Goal: Navigation & Orientation: Find specific page/section

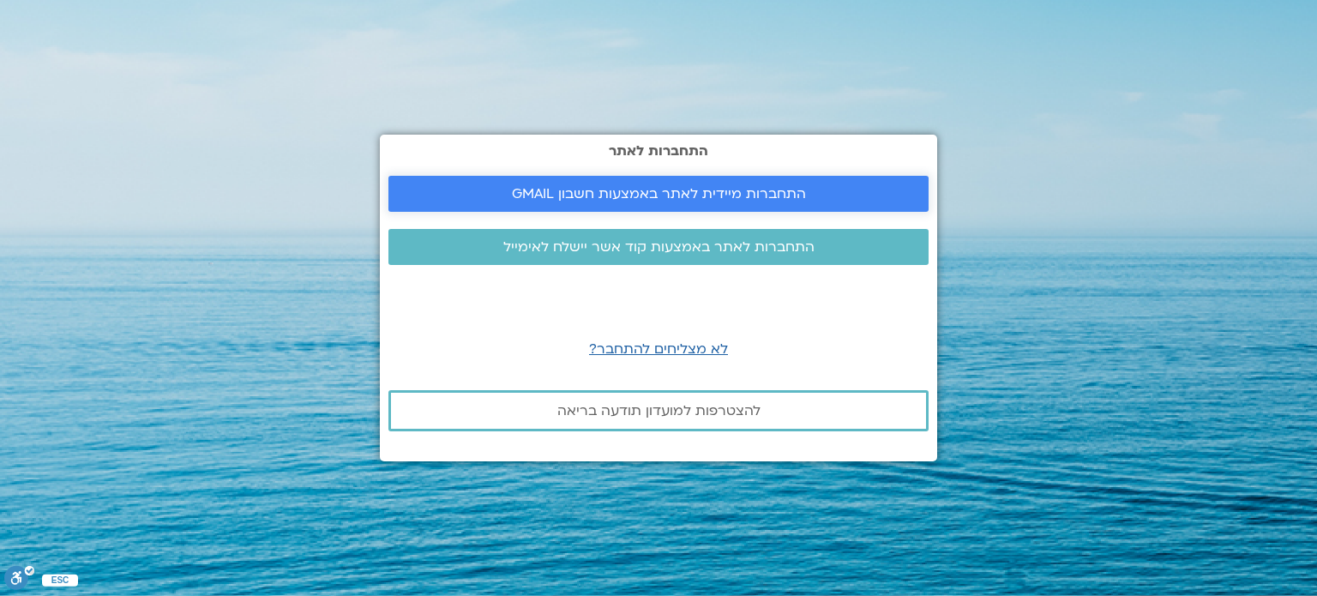
click at [678, 199] on span "התחברות מיידית לאתר באמצעות חשבון GMAIL" at bounding box center [659, 193] width 294 height 15
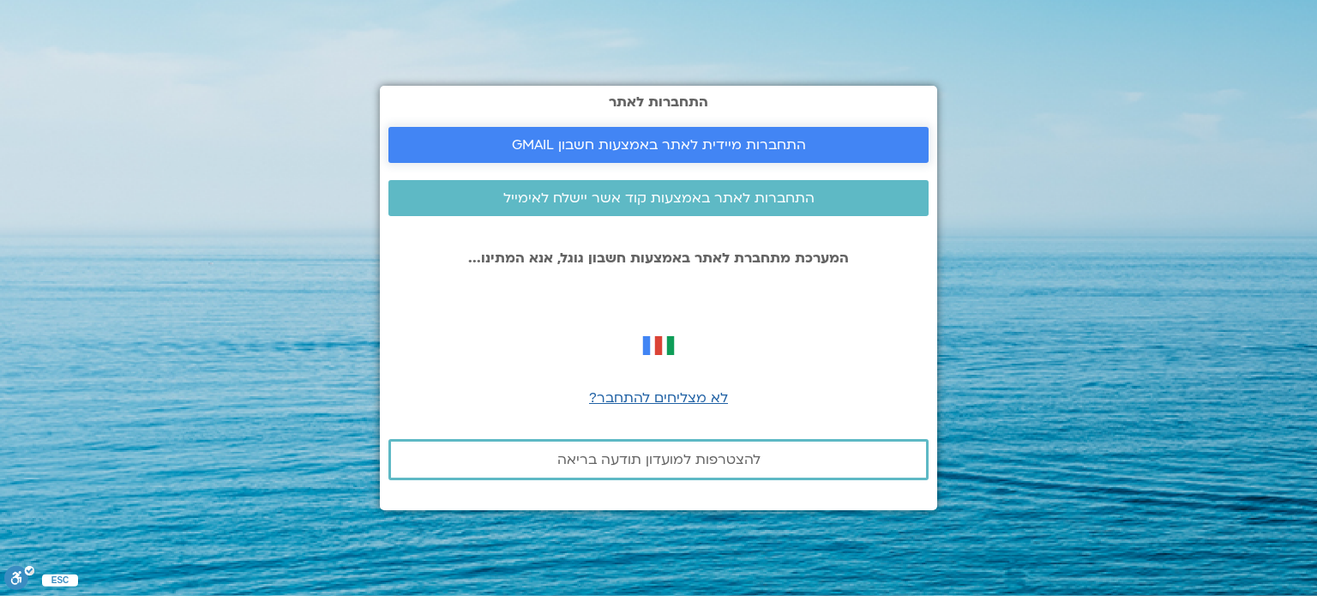
click at [646, 137] on span "התחברות מיידית לאתר באמצעות חשבון GMAIL" at bounding box center [659, 144] width 294 height 15
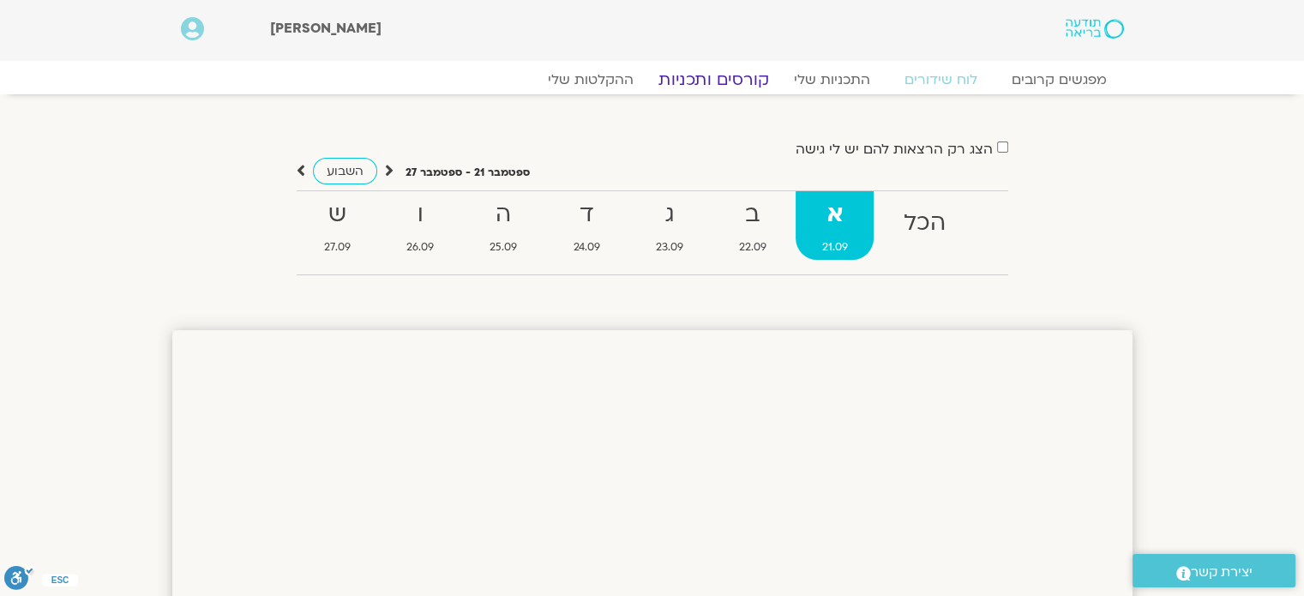
click at [749, 81] on link "קורסים ותכניות" at bounding box center [713, 79] width 151 height 21
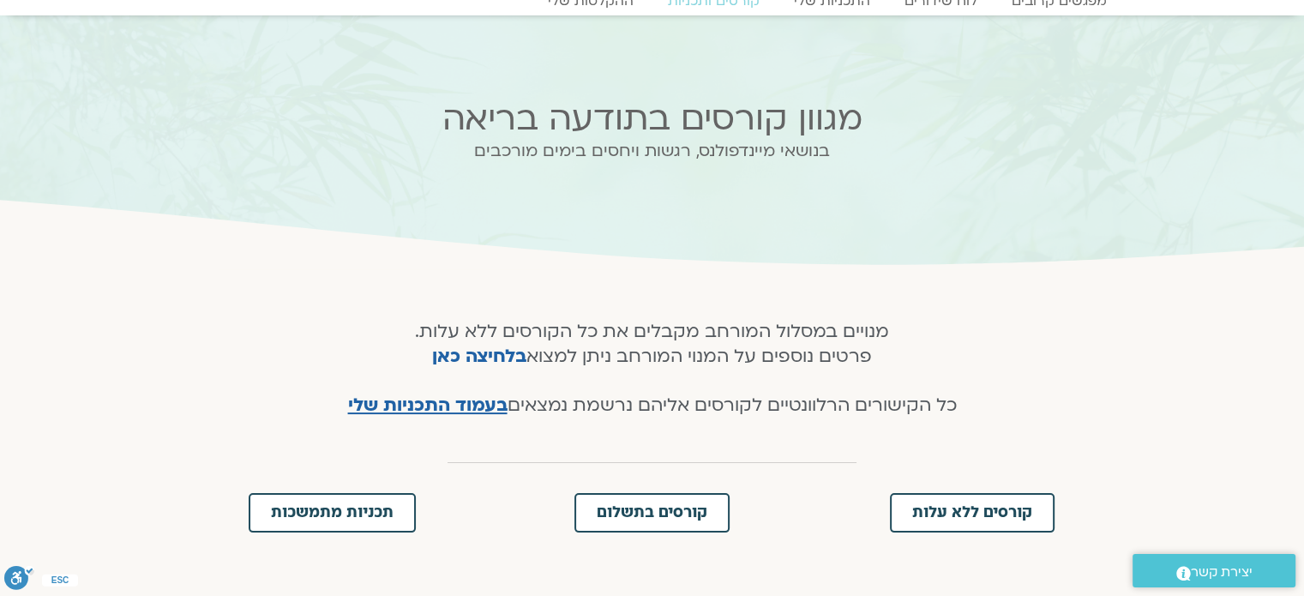
scroll to position [257, 0]
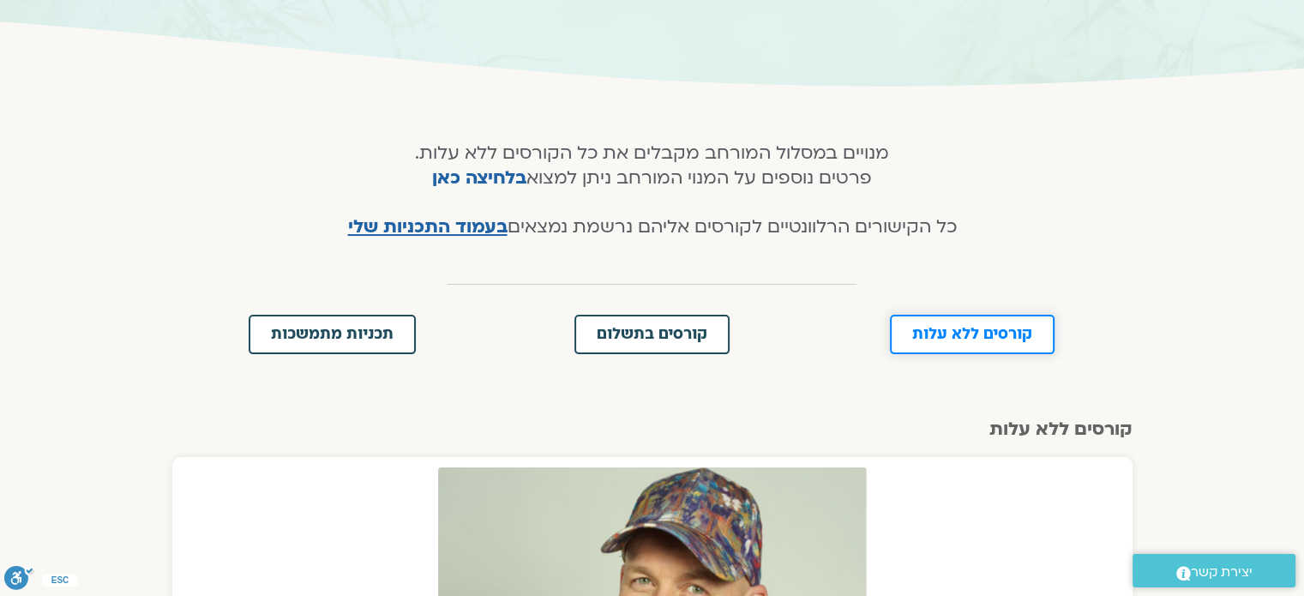
click at [934, 341] on span "קורסים ללא עלות" at bounding box center [972, 334] width 120 height 15
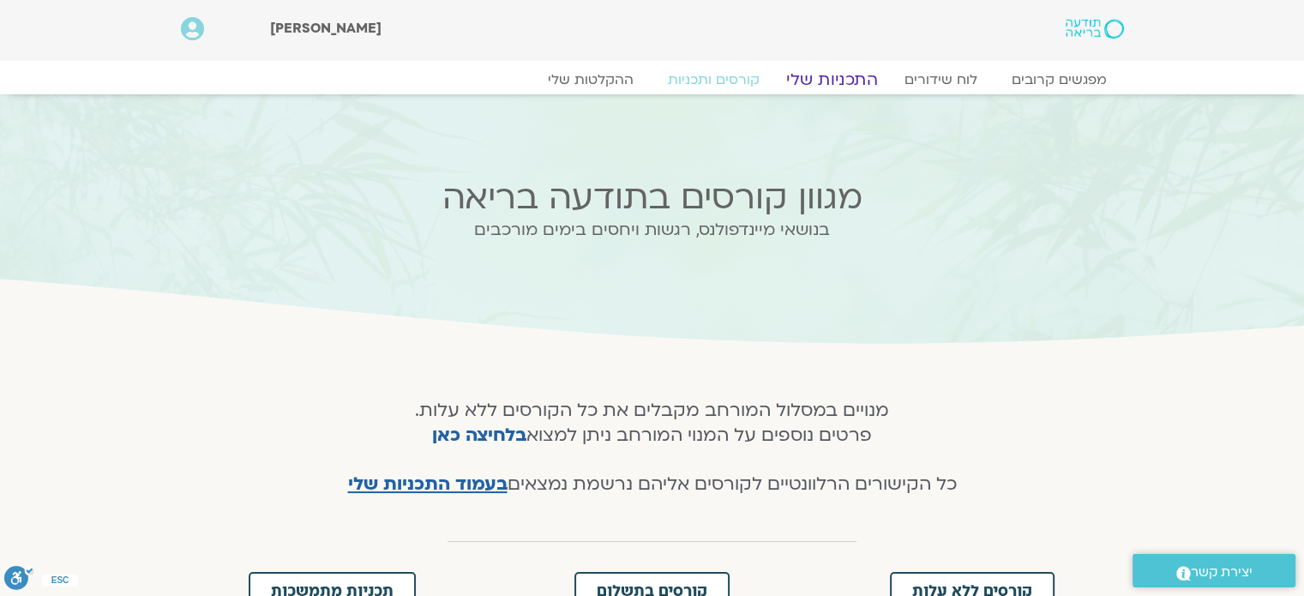
click at [843, 86] on link "התכניות שלי" at bounding box center [832, 79] width 133 height 21
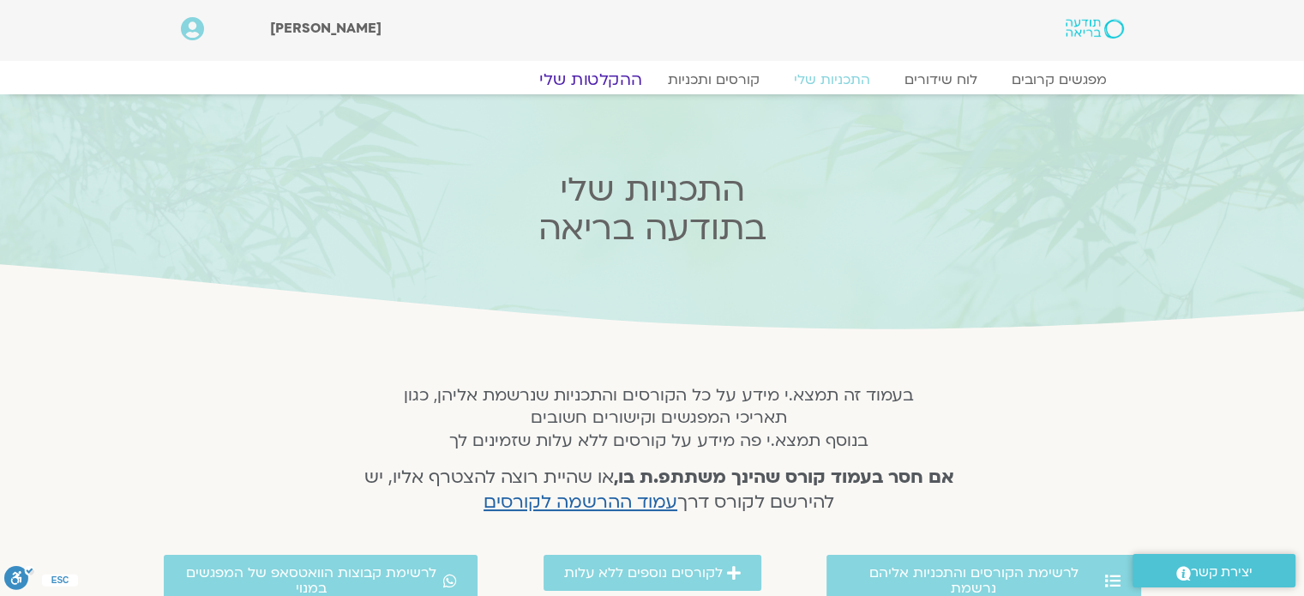
click at [615, 81] on link "ההקלטות שלי" at bounding box center [591, 79] width 144 height 21
